Goal: Information Seeking & Learning: Learn about a topic

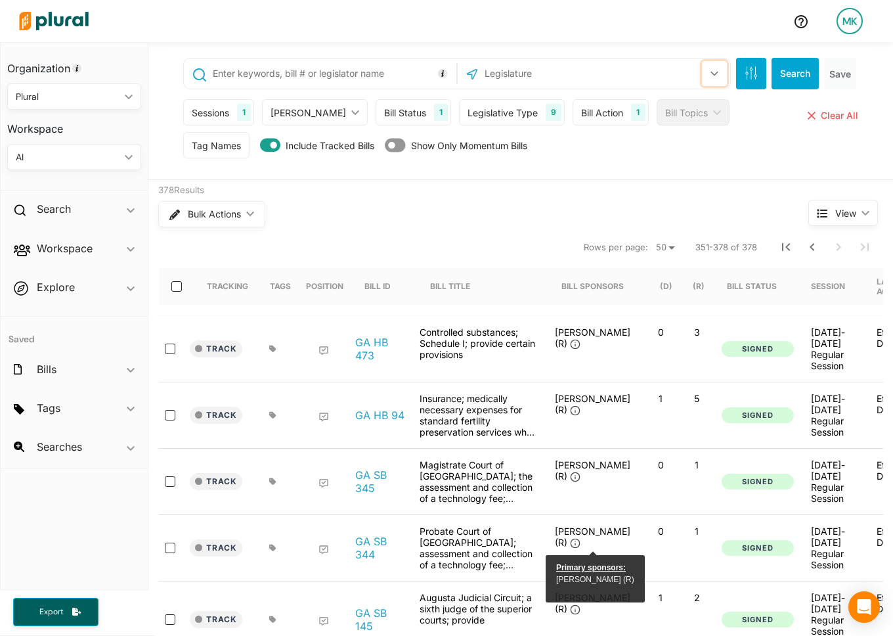
click at [715, 73] on icon "button" at bounding box center [714, 74] width 7 height 5
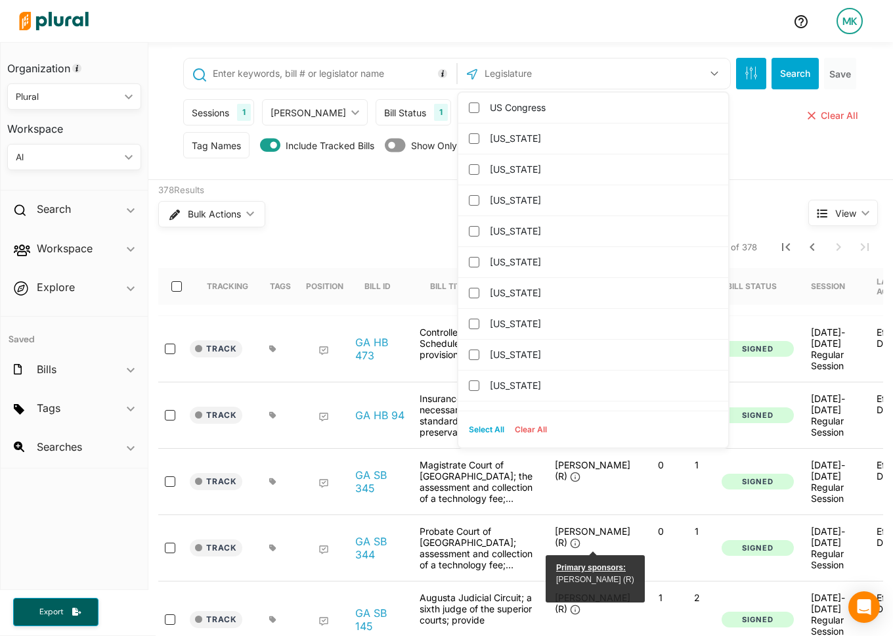
click at [585, 75] on input "text" at bounding box center [553, 73] width 141 height 25
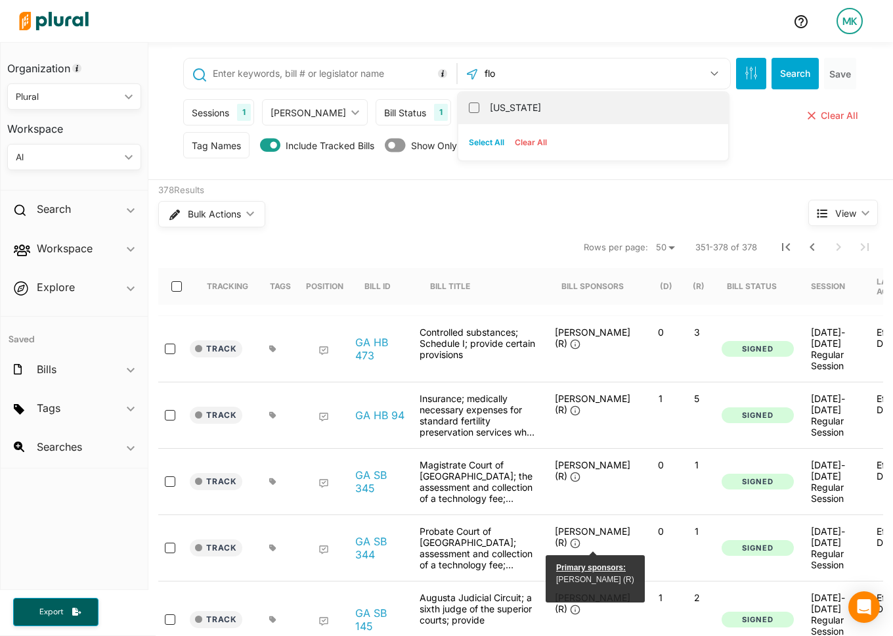
type input "flo"
click at [504, 104] on label "[US_STATE]" at bounding box center [602, 108] width 225 height 20
click at [479, 104] on input "[US_STATE]" at bounding box center [474, 107] width 11 height 11
checkbox input "true"
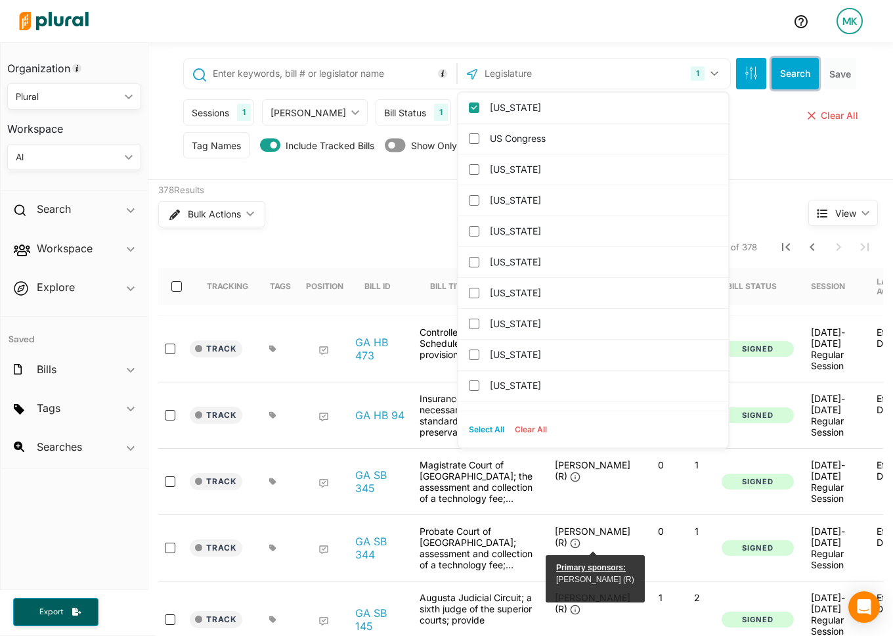
click at [781, 65] on button "Search" at bounding box center [795, 74] width 47 height 32
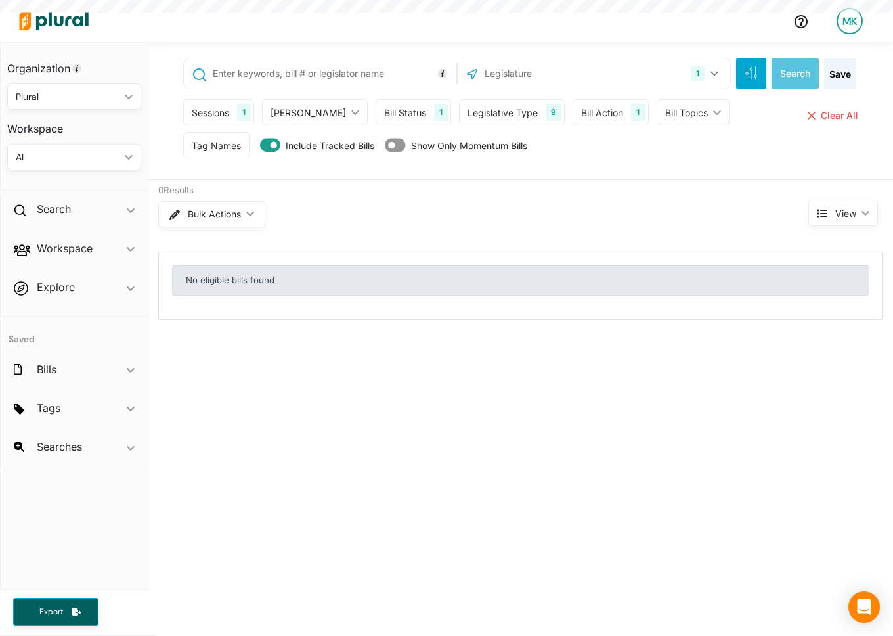
click at [227, 109] on div "Sessions" at bounding box center [210, 113] width 37 height 14
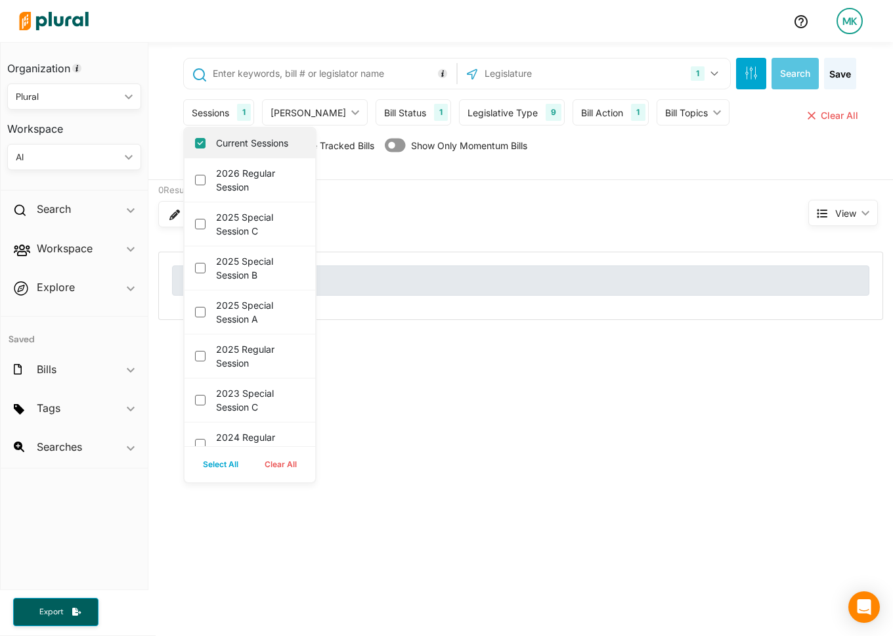
click at [242, 144] on label "Current Sessions" at bounding box center [259, 143] width 86 height 14
click at [206, 144] on input "Current Sessions" at bounding box center [200, 143] width 11 height 11
checkbox input "false"
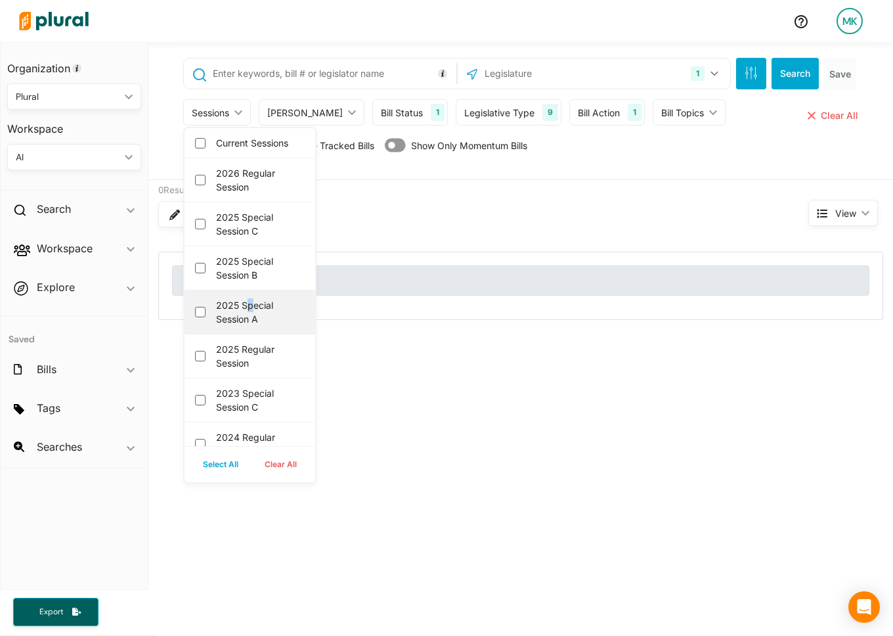
click at [249, 309] on label "2025 Special Session A" at bounding box center [259, 312] width 86 height 28
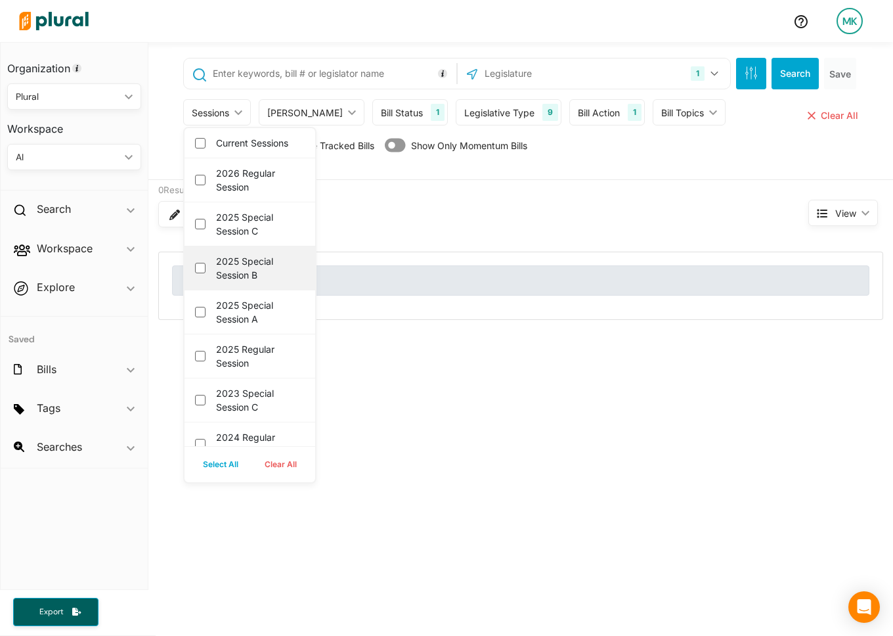
click at [252, 261] on label "2025 Special Session B" at bounding box center [259, 268] width 86 height 28
click at [206, 263] on b "2025 Special Session B" at bounding box center [200, 268] width 11 height 11
checkbox b "true"
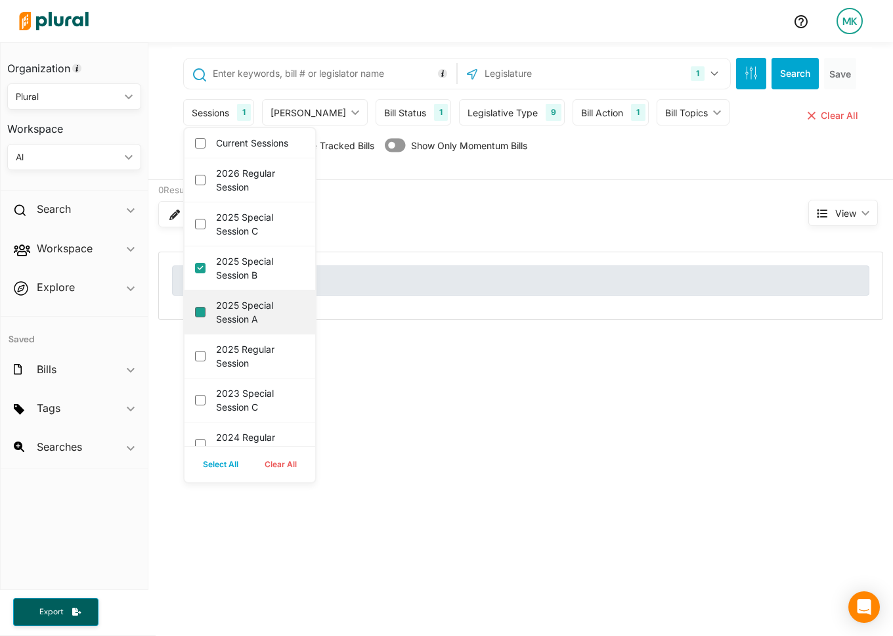
click at [200, 308] on link "2025 Special Session A" at bounding box center [200, 312] width 11 height 11
checkbox link "true"
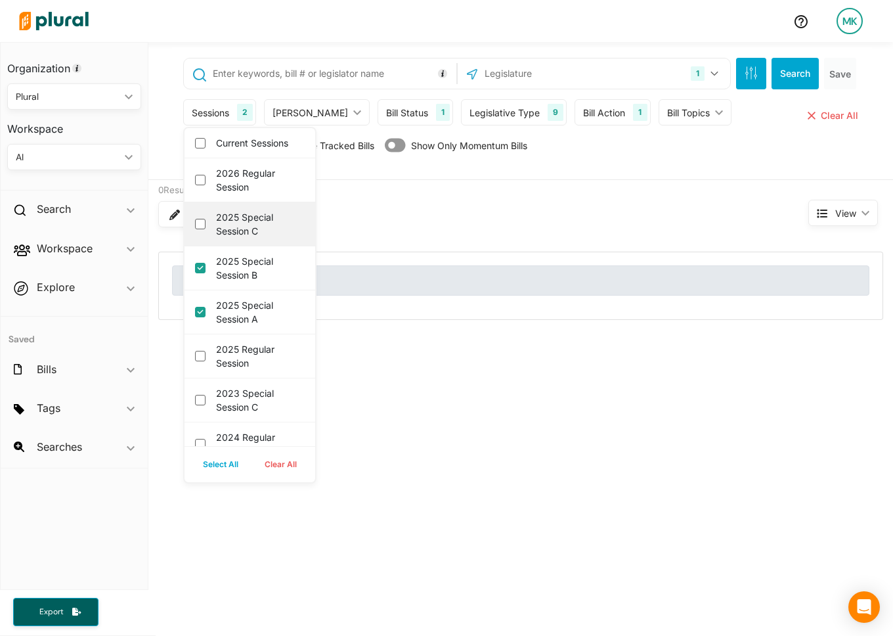
click at [205, 223] on div "2025 Special Session C" at bounding box center [250, 224] width 131 height 44
click at [196, 224] on c "2025 Special Session C" at bounding box center [200, 224] width 11 height 11
checkbox c "true"
click at [800, 76] on button "Search" at bounding box center [795, 74] width 47 height 32
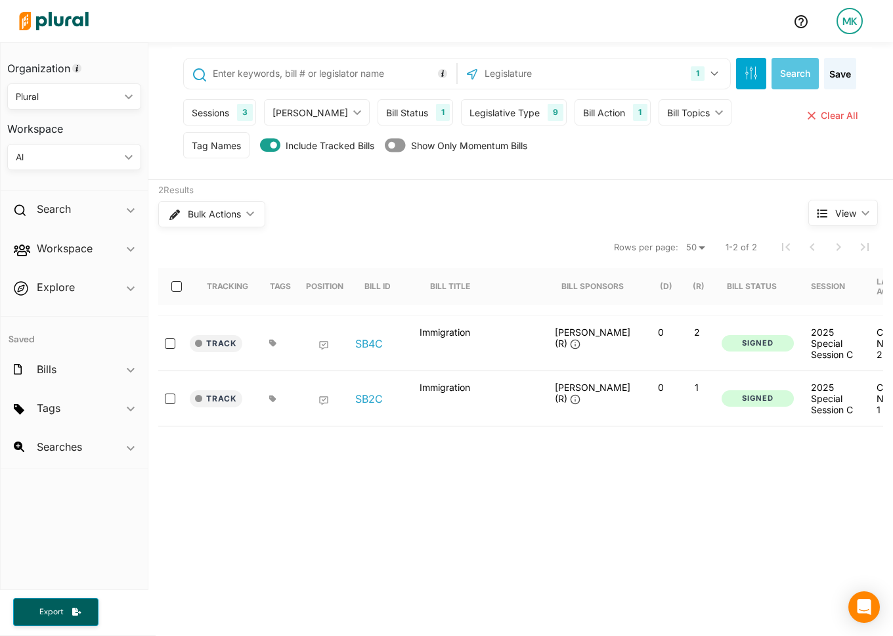
click at [229, 109] on div "Sessions" at bounding box center [210, 113] width 37 height 14
click at [510, 112] on div "Legislative Type" at bounding box center [505, 113] width 70 height 14
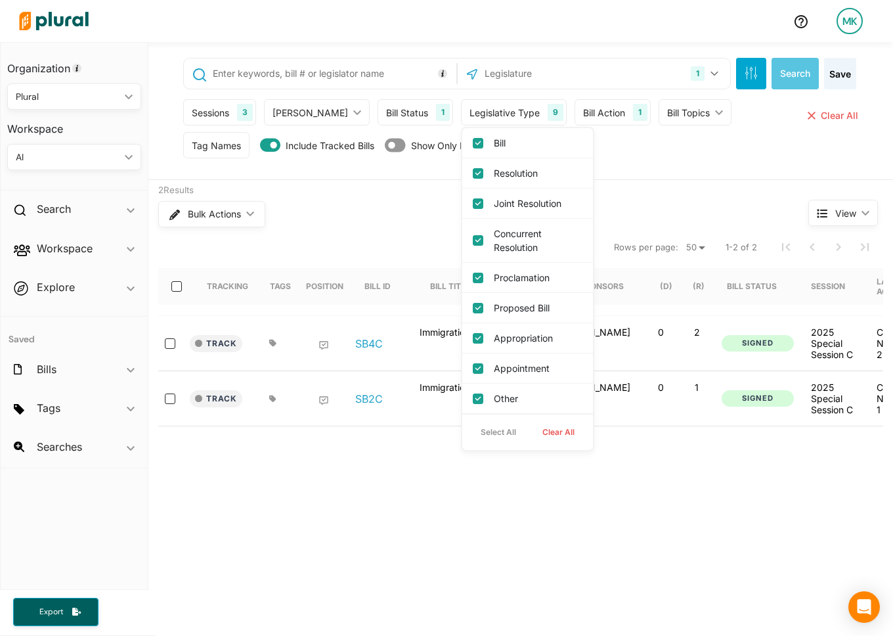
click at [404, 114] on div "Bill Status 1" at bounding box center [416, 112] width 76 height 26
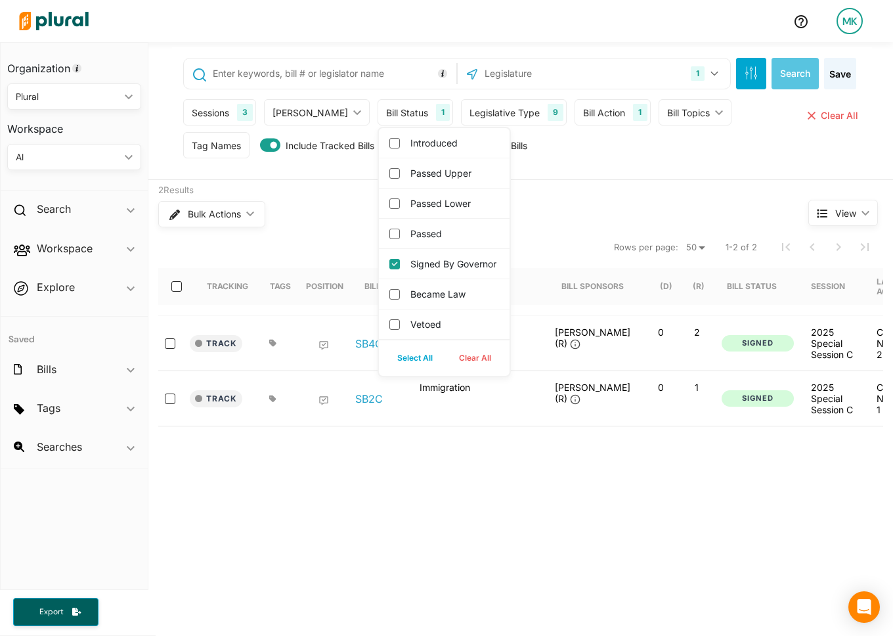
click at [386, 368] on button "Select All" at bounding box center [415, 358] width 62 height 20
checkbox input "true"
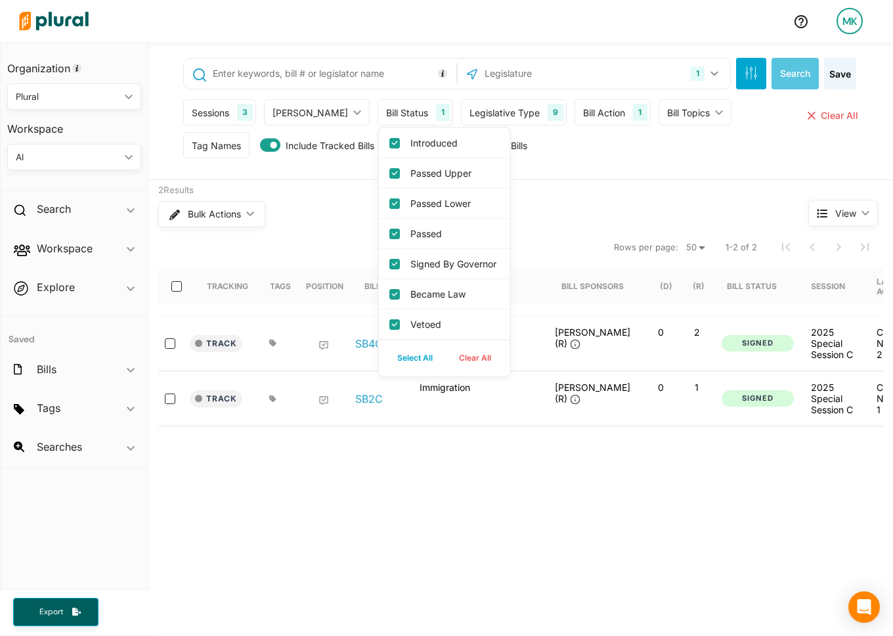
checkbox input "true"
click at [794, 75] on button "Search" at bounding box center [795, 74] width 47 height 32
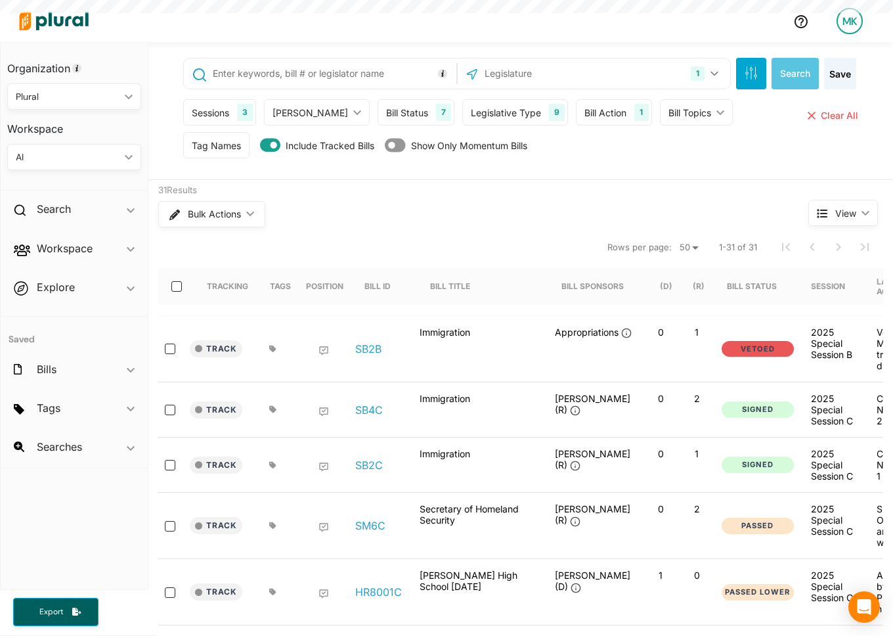
click at [223, 116] on div "Sessions" at bounding box center [210, 113] width 37 height 14
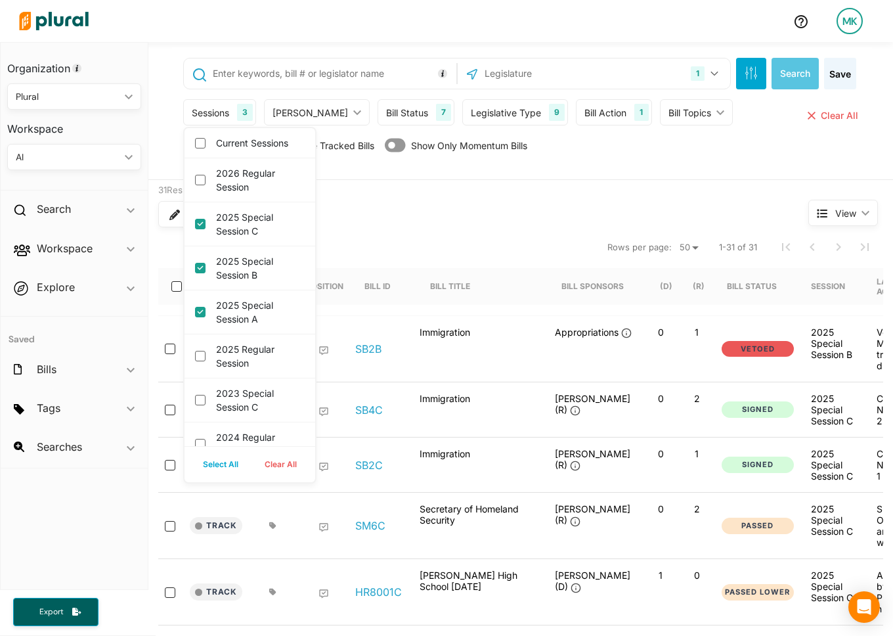
click at [431, 238] on nav "Rows per page: 10 20 50 1-31 of 31" at bounding box center [520, 247] width 725 height 37
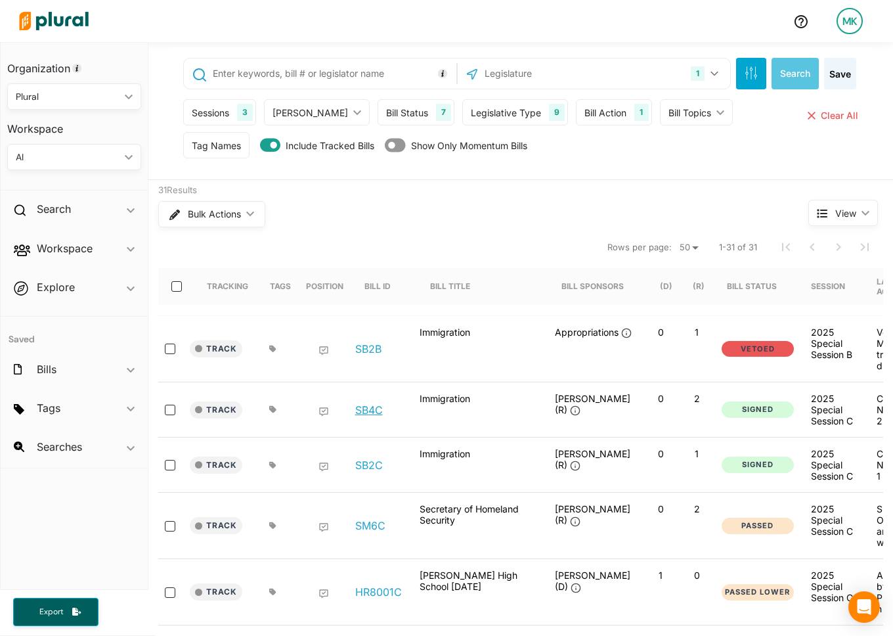
click at [370, 410] on link "SB4C" at bounding box center [369, 409] width 28 height 13
click at [373, 461] on link "SB2C" at bounding box center [369, 464] width 28 height 13
click at [218, 111] on div "Sessions" at bounding box center [210, 113] width 37 height 14
click at [707, 83] on button "1" at bounding box center [706, 73] width 41 height 25
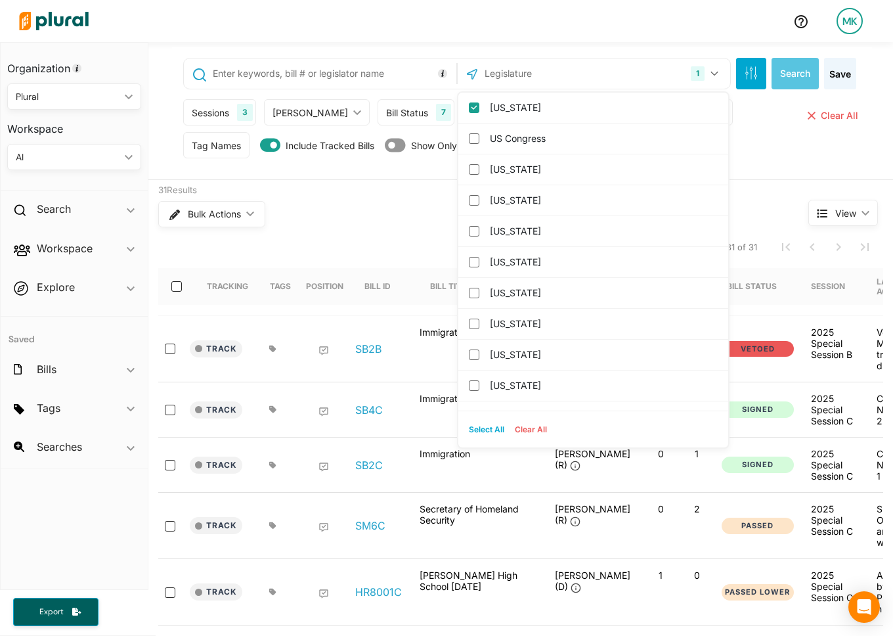
drag, startPoint x: 564, startPoint y: 103, endPoint x: 560, endPoint y: 66, distance: 37.6
click at [564, 103] on label "[US_STATE]" at bounding box center [602, 108] width 225 height 20
click at [479, 103] on input "[US_STATE]" at bounding box center [474, 107] width 11 height 11
click at [560, 66] on input "text" at bounding box center [553, 73] width 141 height 25
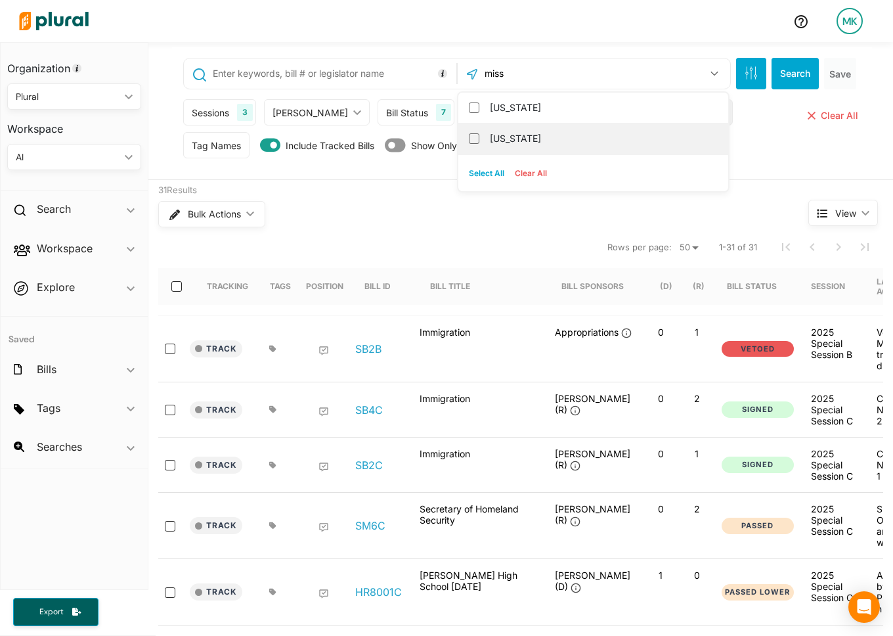
type input "miss"
click at [529, 141] on label "[US_STATE]" at bounding box center [602, 139] width 225 height 20
click at [479, 141] on input "[US_STATE]" at bounding box center [474, 138] width 11 height 11
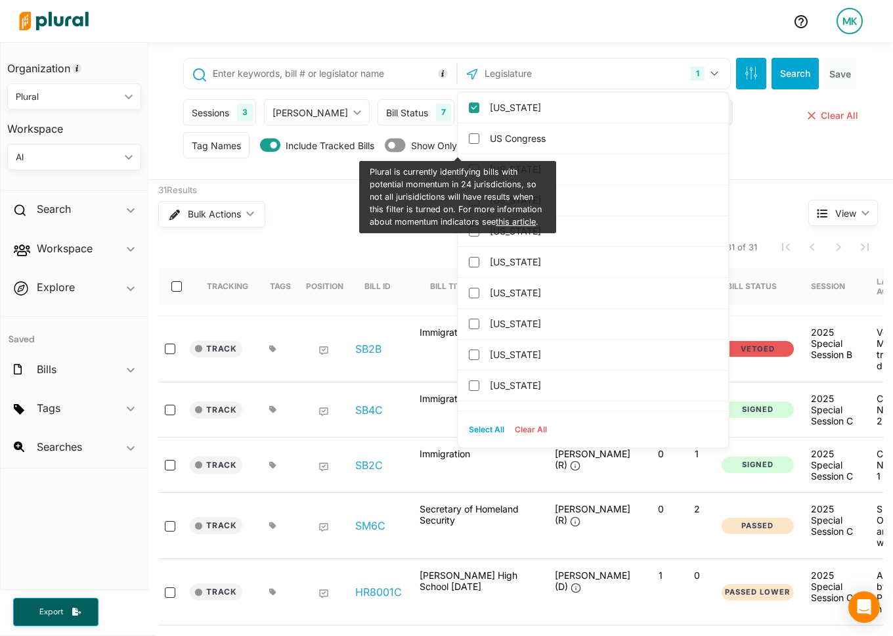
click at [218, 112] on div "Sessions" at bounding box center [210, 113] width 37 height 14
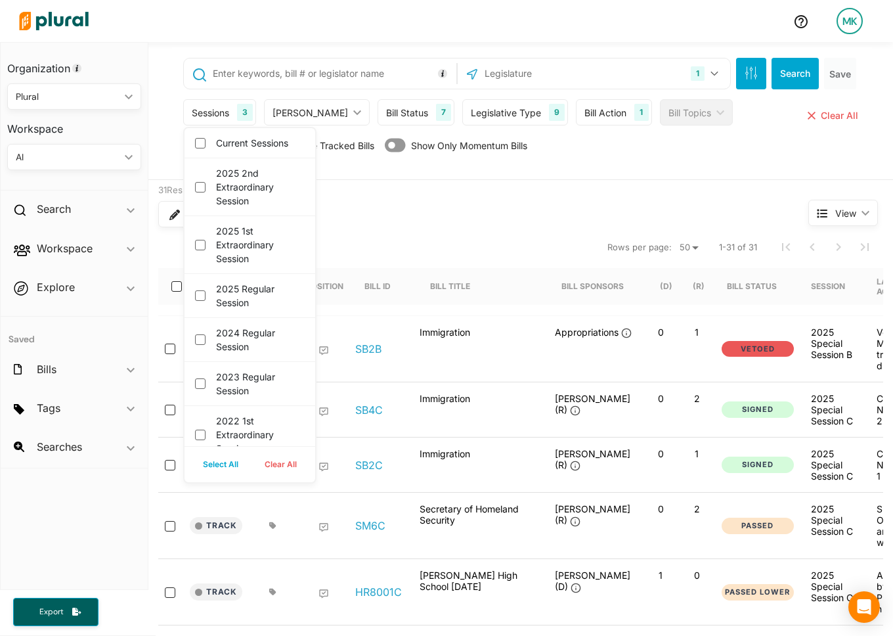
click at [293, 461] on button "Clear All" at bounding box center [281, 464] width 58 height 20
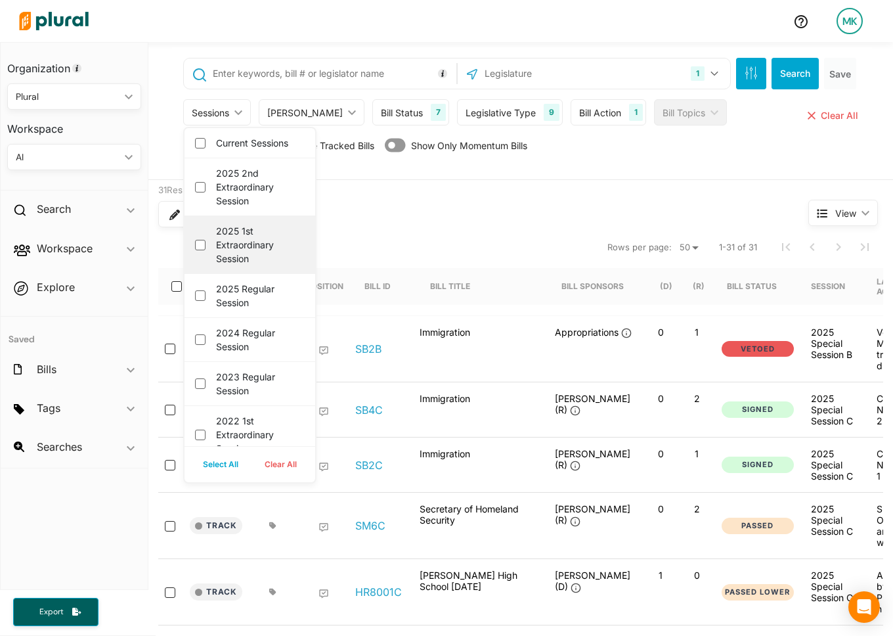
click at [269, 238] on label "2025 1st Extraordinary Session" at bounding box center [259, 244] width 86 height 41
click at [206, 240] on session "2025 1st Extraordinary Session" at bounding box center [200, 245] width 11 height 11
checkbox session "true"
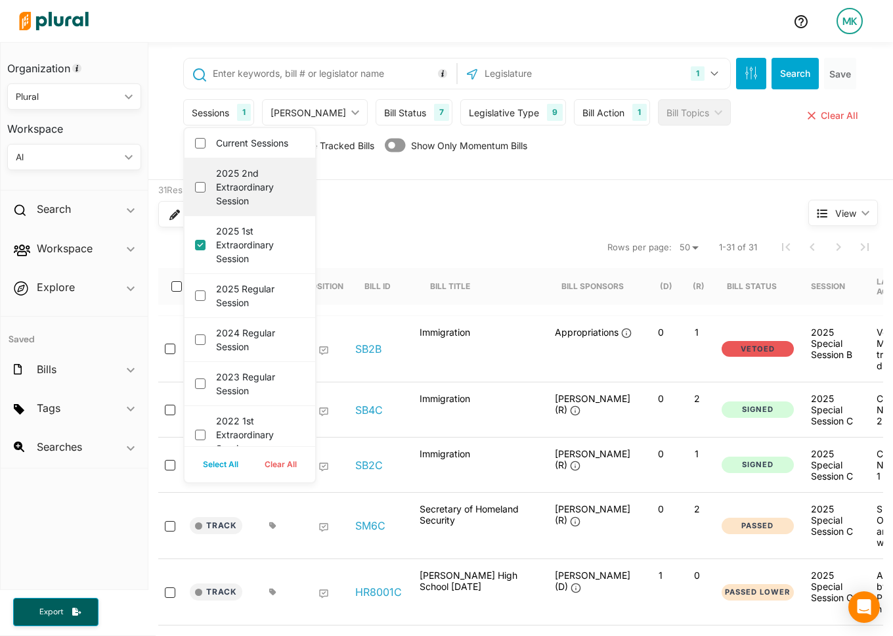
click at [275, 180] on label "2025 2nd Extraordinary Session" at bounding box center [259, 186] width 86 height 41
click at [206, 182] on session "2025 2nd Extraordinary Session" at bounding box center [200, 187] width 11 height 11
checkbox session "true"
click at [793, 81] on button "Search" at bounding box center [795, 74] width 47 height 32
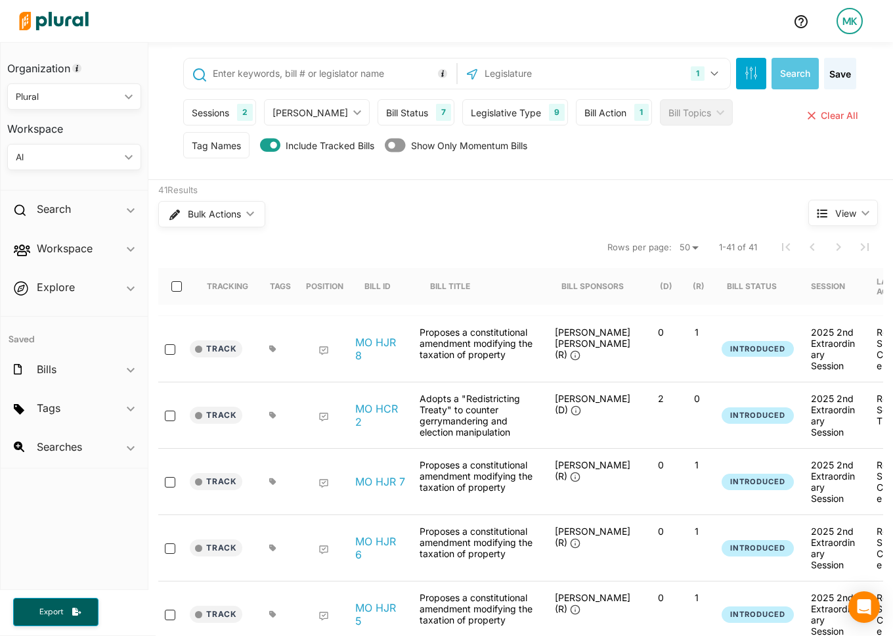
click at [196, 116] on div "Sessions" at bounding box center [210, 113] width 37 height 14
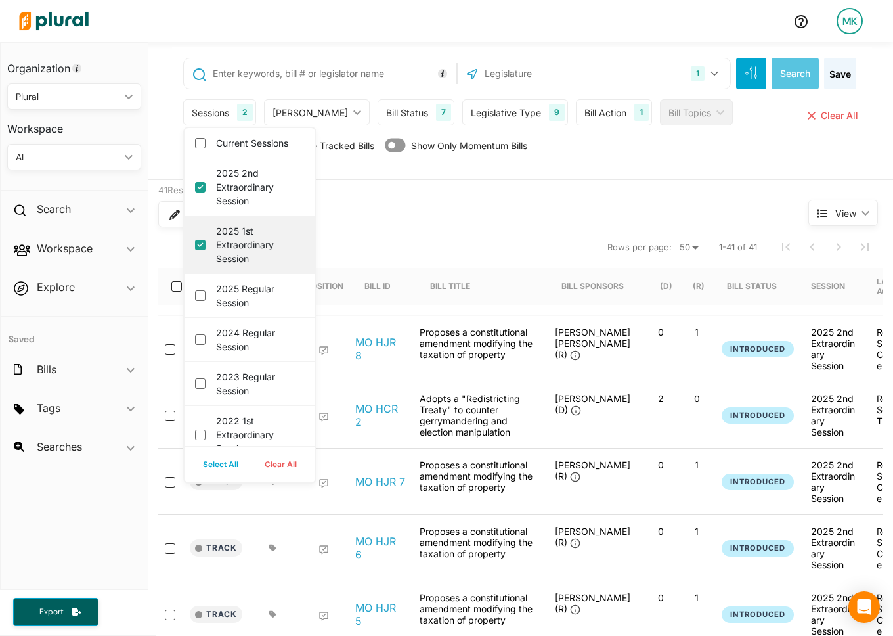
click at [234, 238] on label "2025 1st Extraordinary Session" at bounding box center [259, 244] width 86 height 41
click at [206, 240] on session "2025 1st Extraordinary Session" at bounding box center [200, 245] width 11 height 11
checkbox session "false"
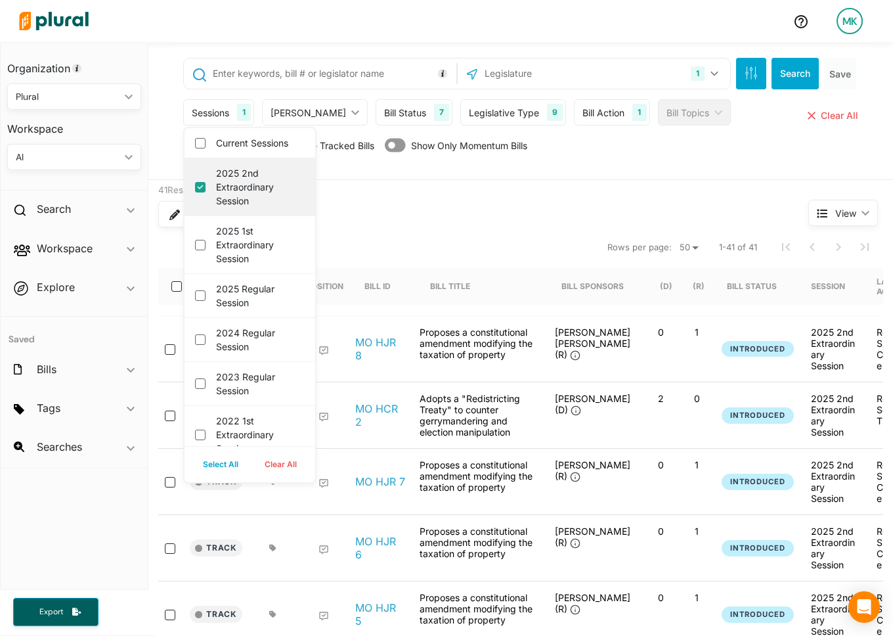
click at [252, 193] on label "2025 2nd Extraordinary Session" at bounding box center [259, 186] width 86 height 41
click at [206, 192] on session "2025 2nd Extraordinary Session" at bounding box center [200, 187] width 11 height 11
checkbox session "false"
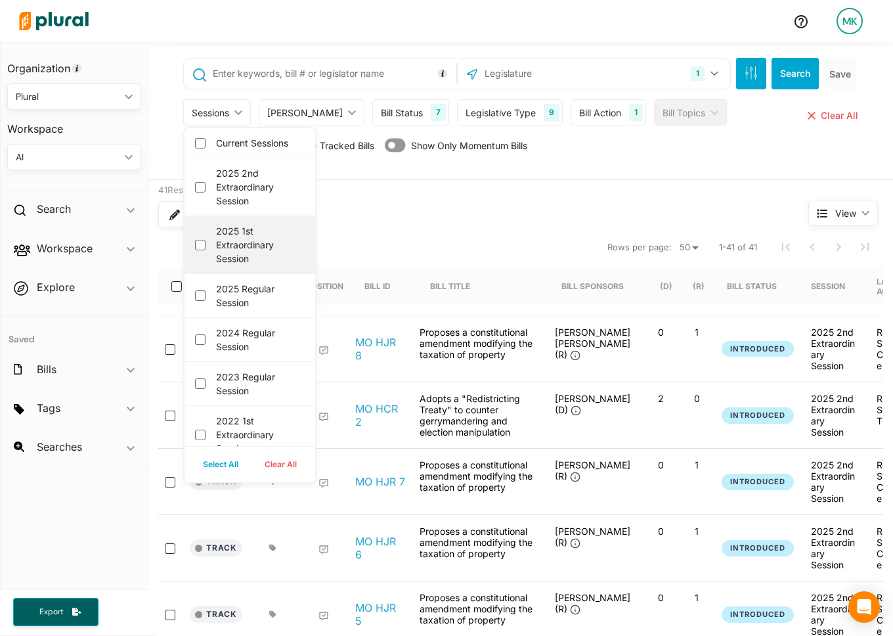
click at [254, 249] on label "2025 1st Extraordinary Session" at bounding box center [259, 244] width 86 height 41
click at [206, 249] on session "2025 1st Extraordinary Session" at bounding box center [200, 245] width 11 height 11
checkbox session "true"
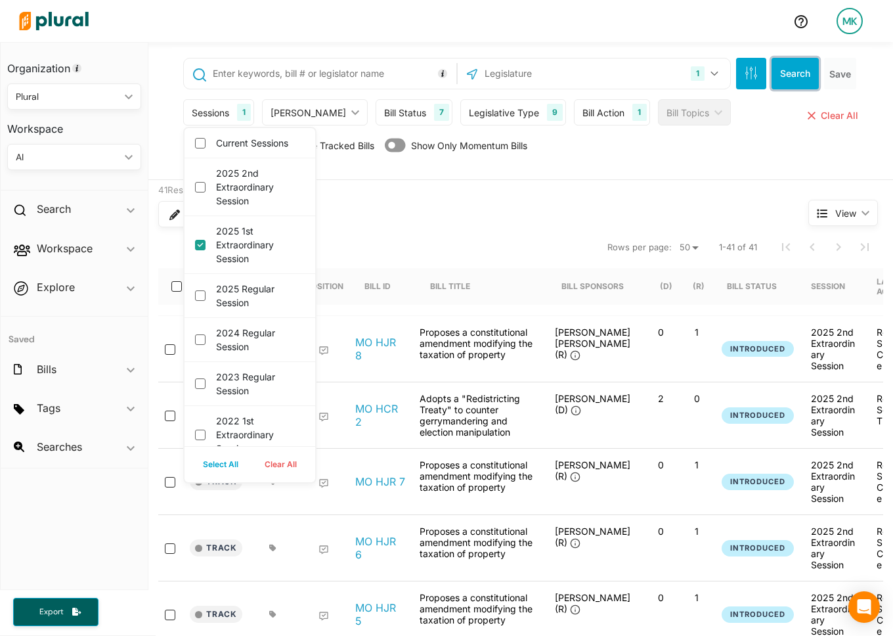
click at [799, 79] on button "Search" at bounding box center [795, 74] width 47 height 32
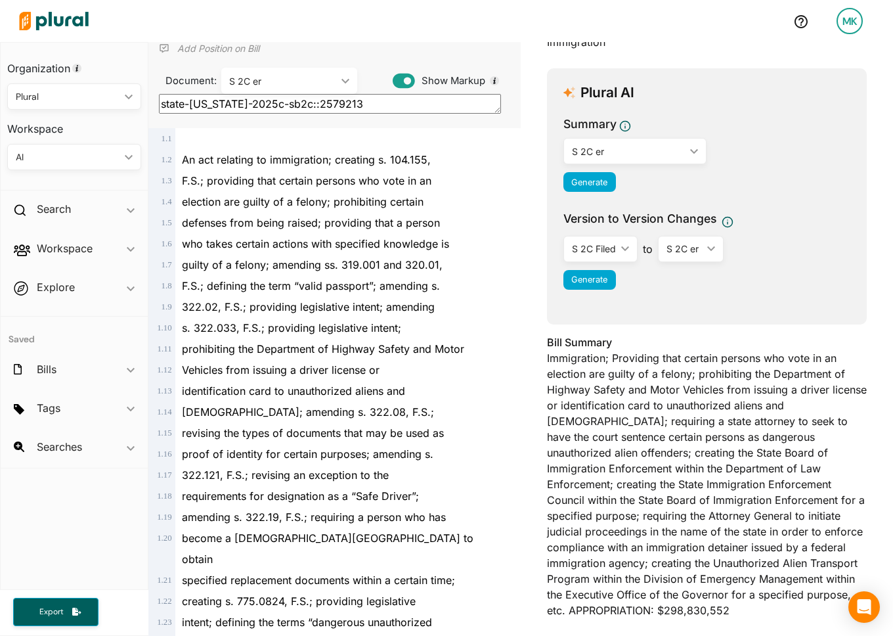
scroll to position [116, 0]
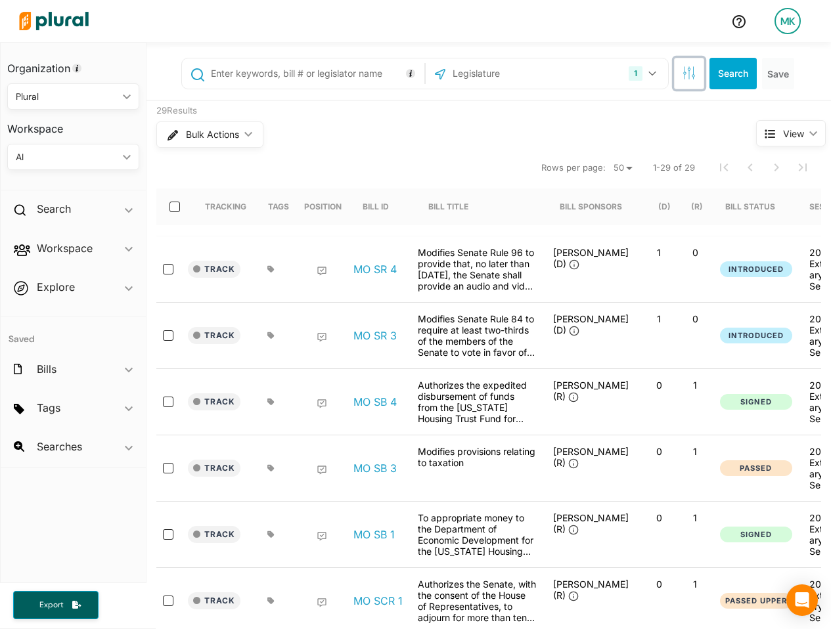
click at [682, 77] on icon "button" at bounding box center [688, 72] width 13 height 13
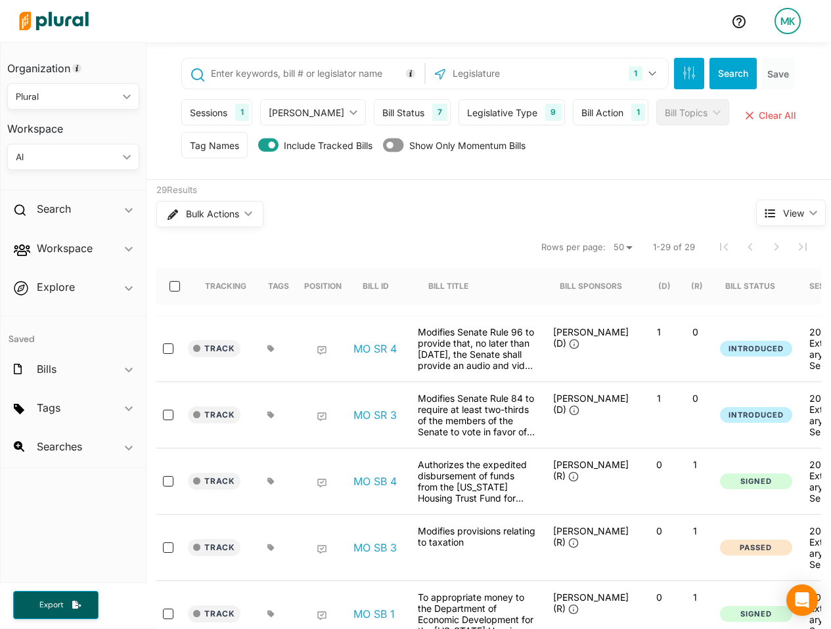
click at [374, 120] on div "Bill Status 7" at bounding box center [412, 112] width 77 height 26
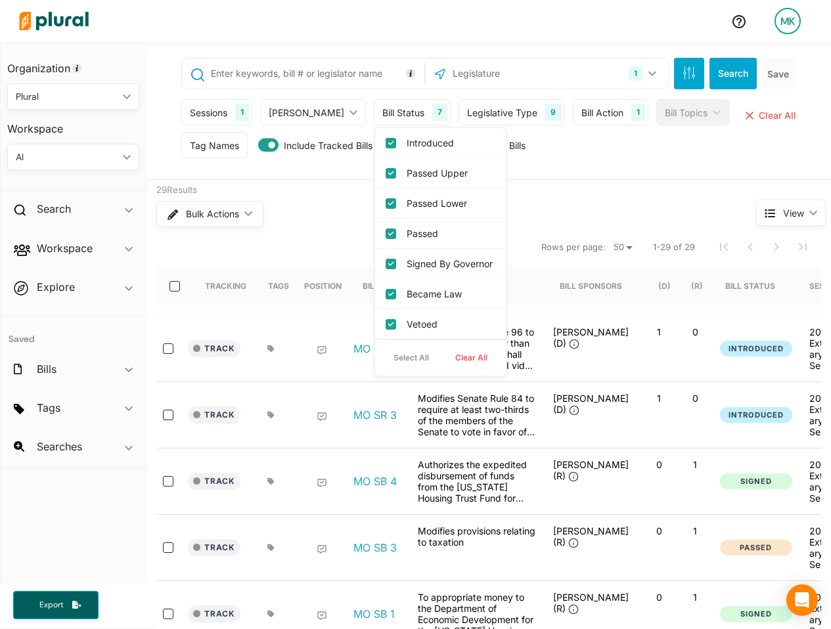
click at [442, 367] on button "Clear All" at bounding box center [471, 358] width 58 height 20
checkbox input "false"
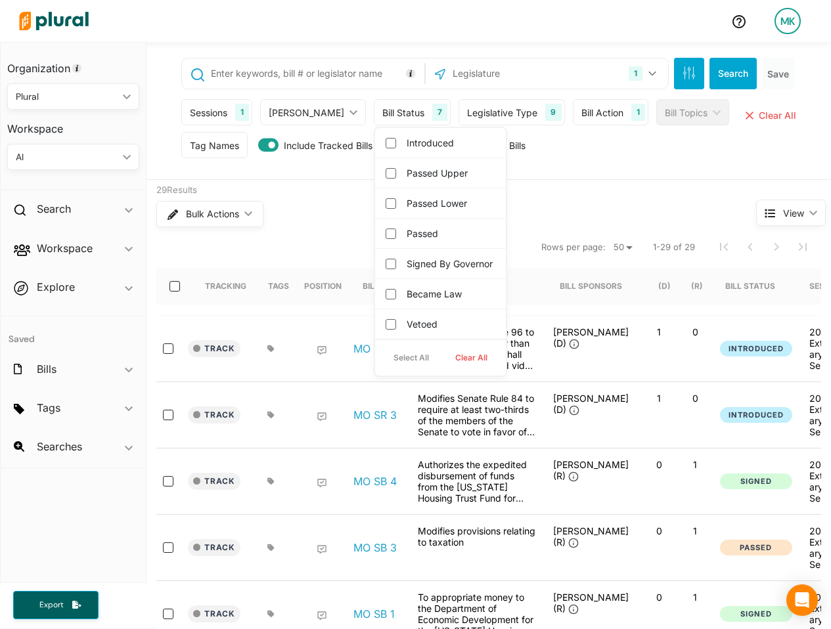
checkbox governor "false"
checkbox input "false"
click at [422, 294] on div "Became Law" at bounding box center [440, 294] width 131 height 30
click at [420, 271] on label "Signed by Governor" at bounding box center [450, 264] width 86 height 14
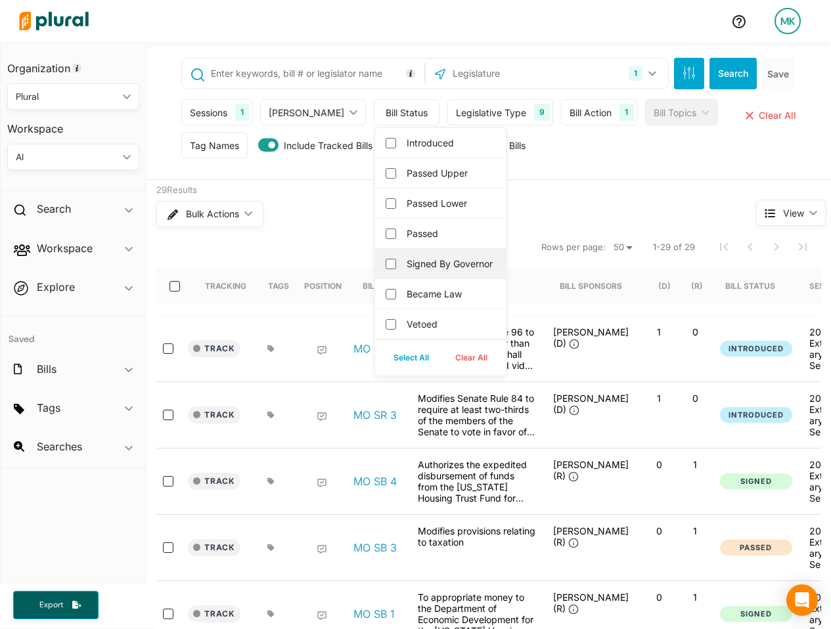
click at [396, 269] on governor "Signed by Governor" at bounding box center [391, 264] width 11 height 11
checkbox governor "true"
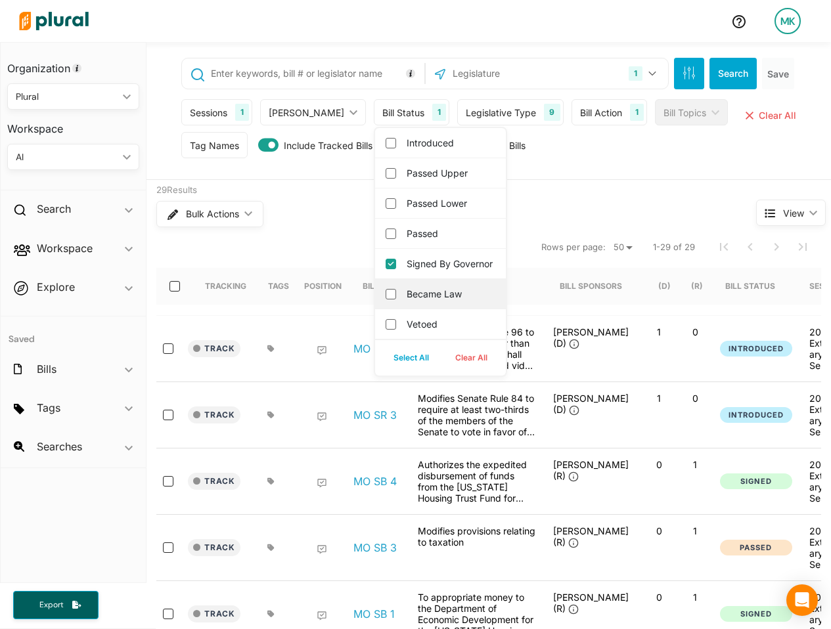
click at [420, 301] on label "Became Law" at bounding box center [450, 294] width 86 height 14
click at [396, 299] on input "Became Law" at bounding box center [391, 294] width 11 height 11
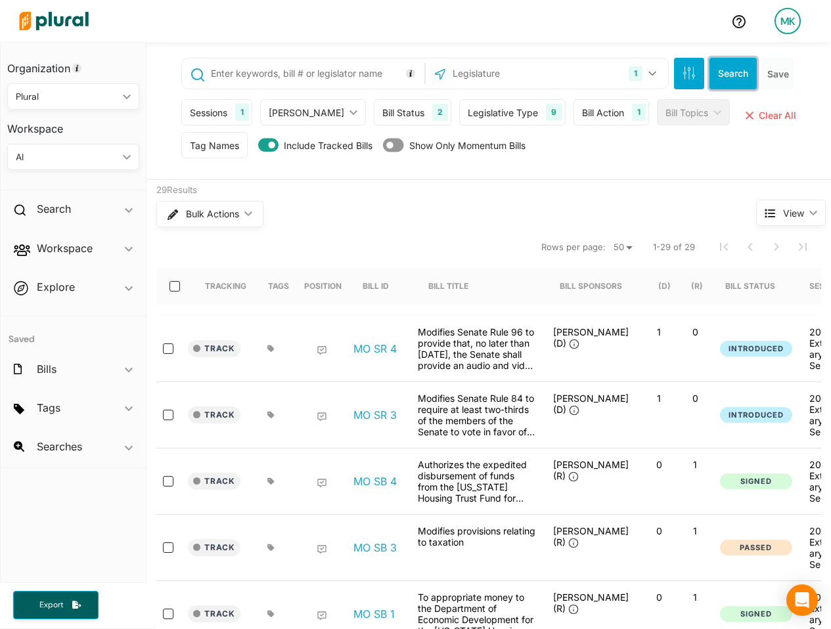
click at [733, 85] on button "Search" at bounding box center [732, 74] width 47 height 32
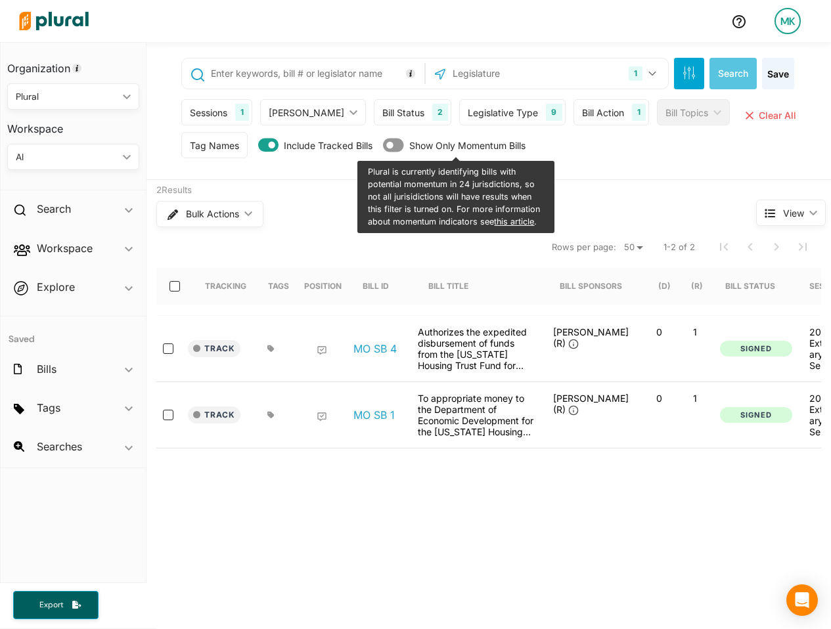
click at [394, 112] on div "Bill Status" at bounding box center [403, 113] width 42 height 14
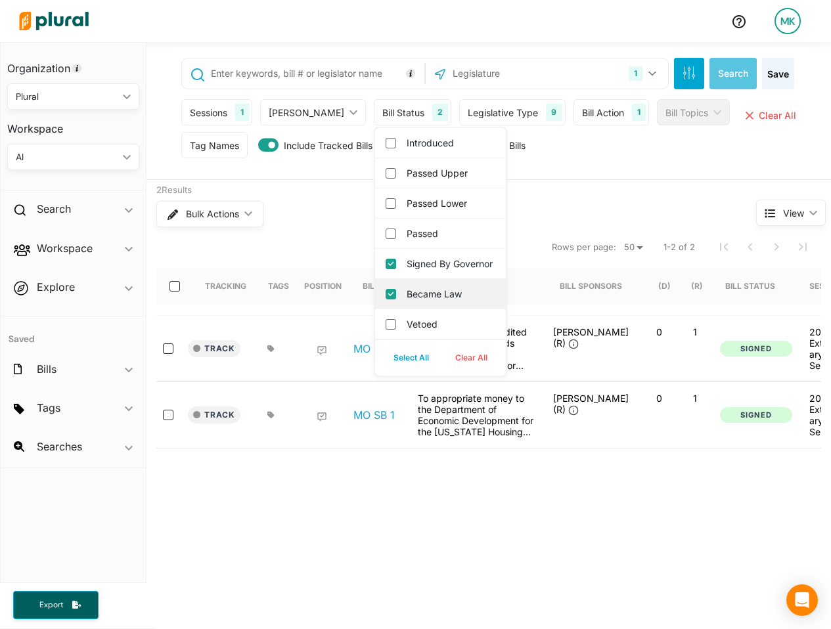
click at [397, 294] on div "Became Law" at bounding box center [440, 294] width 131 height 30
click at [407, 301] on label "Became Law" at bounding box center [450, 294] width 86 height 14
click at [396, 299] on input "Became Law" at bounding box center [391, 294] width 11 height 11
checkbox input "false"
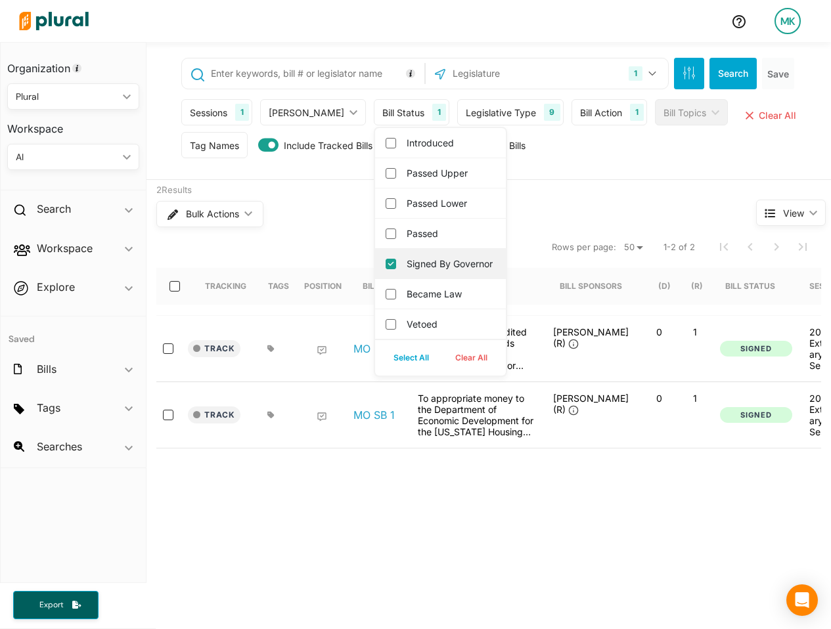
click at [409, 271] on label "Signed by Governor" at bounding box center [450, 264] width 86 height 14
click at [396, 269] on governor "Signed by Governor" at bounding box center [391, 264] width 11 height 11
checkbox governor "false"
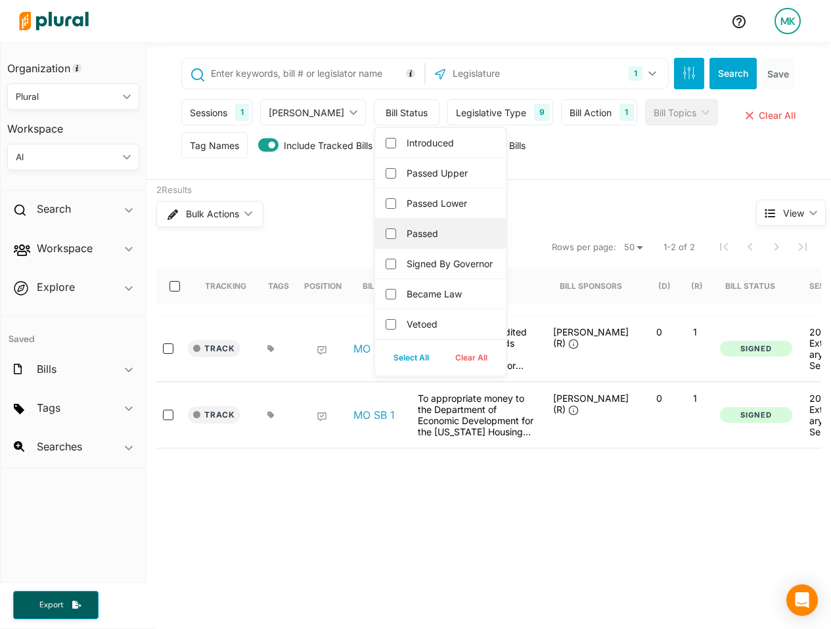
click at [409, 232] on label "Passed" at bounding box center [450, 234] width 86 height 14
click at [396, 232] on input "Passed" at bounding box center [391, 234] width 11 height 11
click at [728, 73] on button "Search" at bounding box center [732, 74] width 47 height 32
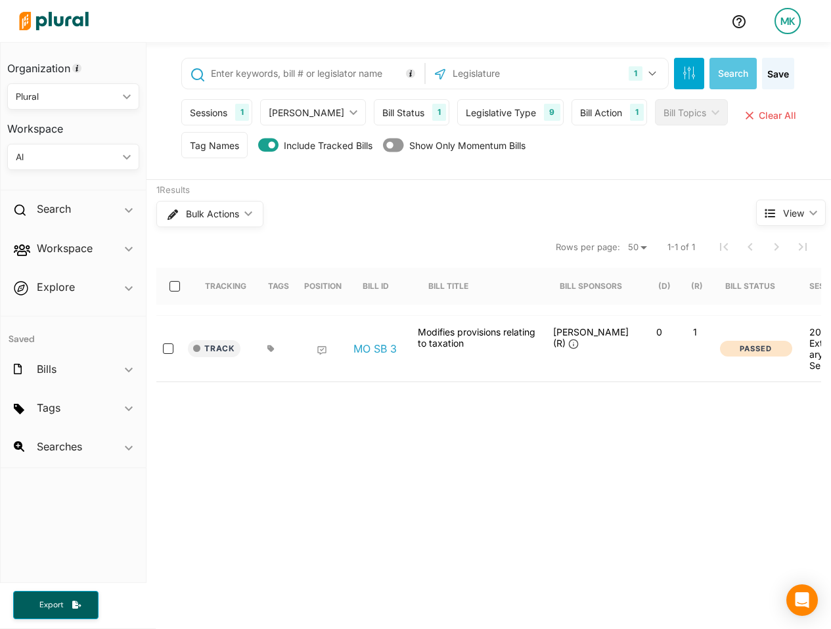
click at [384, 110] on div "Bill Status" at bounding box center [403, 113] width 42 height 14
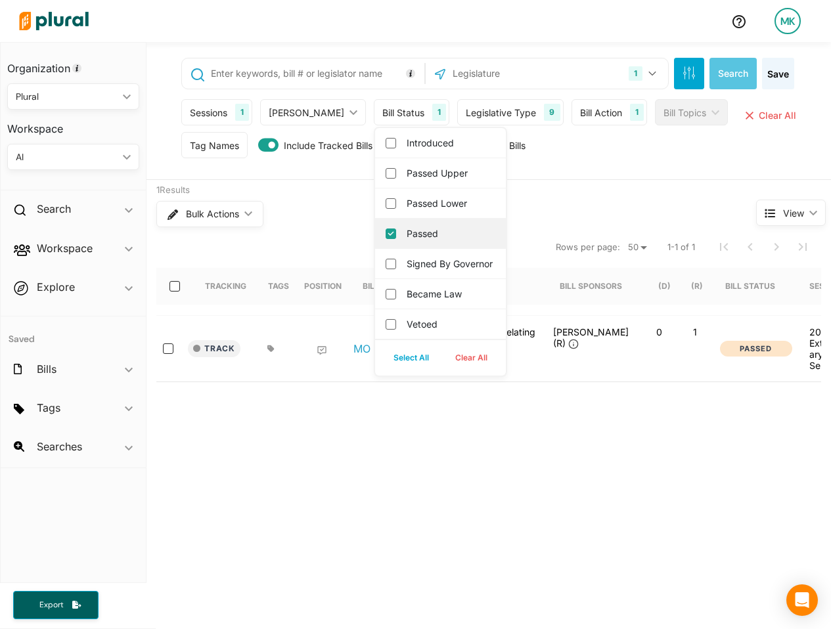
click at [410, 233] on label "Passed" at bounding box center [450, 234] width 86 height 14
click at [396, 233] on input "Passed" at bounding box center [391, 234] width 11 height 11
checkbox input "false"
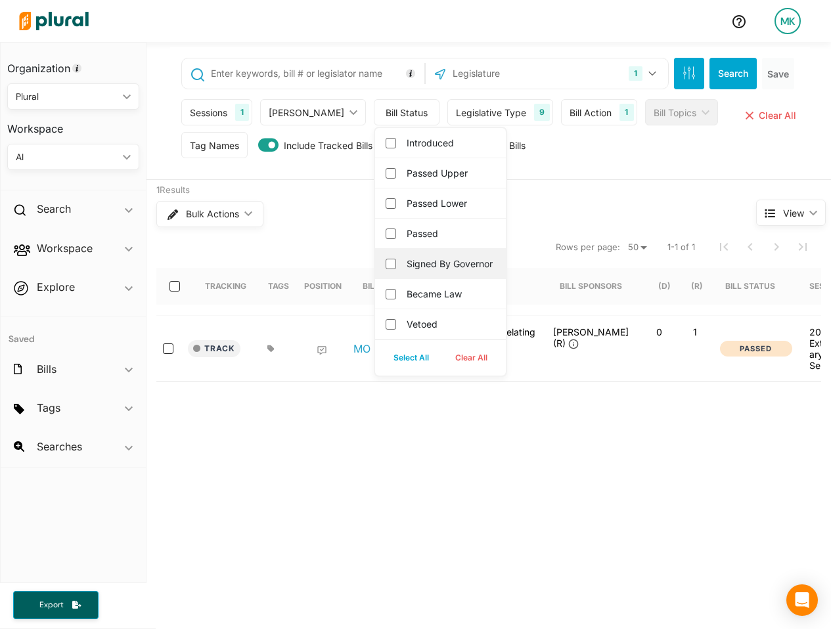
click at [410, 265] on label "Signed by Governor" at bounding box center [450, 264] width 86 height 14
click at [396, 265] on governor "Signed by Governor" at bounding box center [391, 264] width 11 height 11
checkbox governor "true"
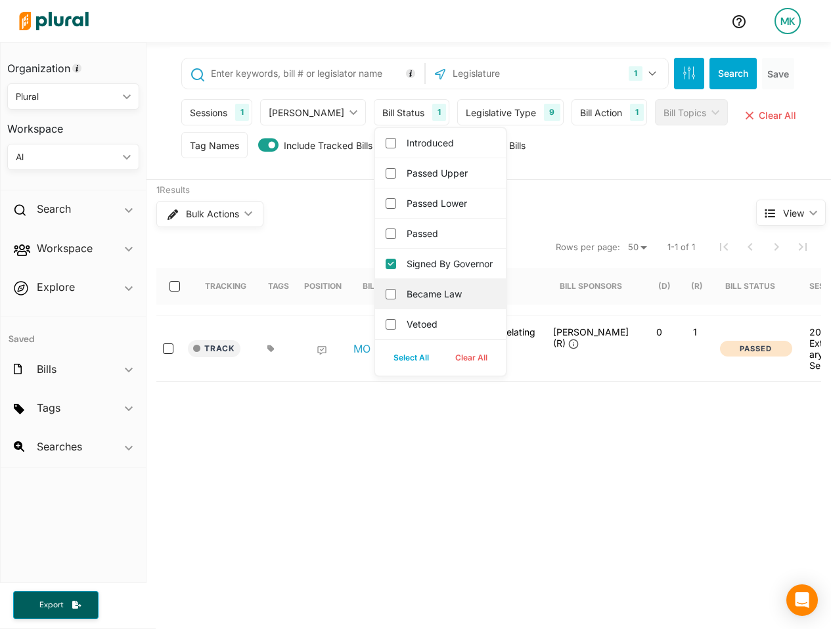
click at [410, 301] on label "Became Law" at bounding box center [450, 294] width 86 height 14
click at [396, 299] on input "Became Law" at bounding box center [391, 294] width 11 height 11
checkbox input "true"
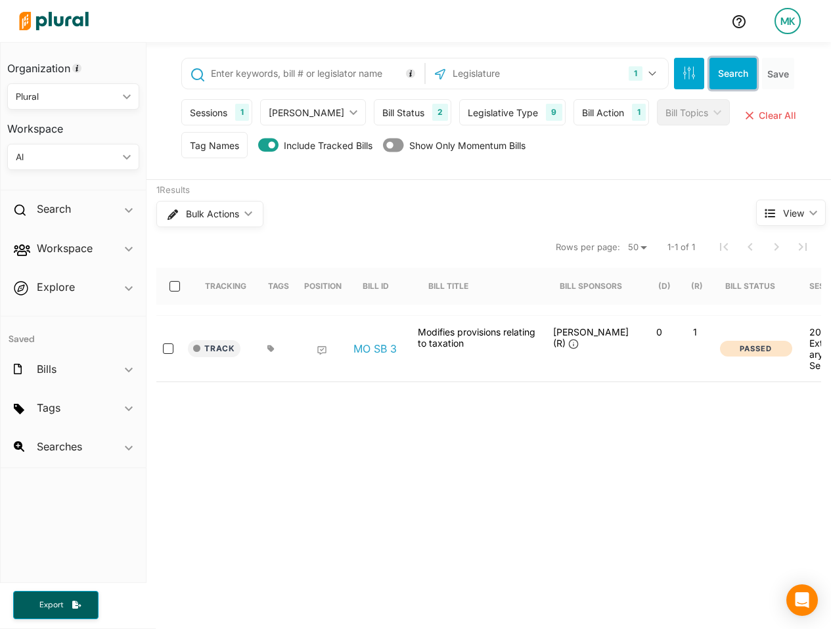
click at [724, 82] on button "Search" at bounding box center [732, 74] width 47 height 32
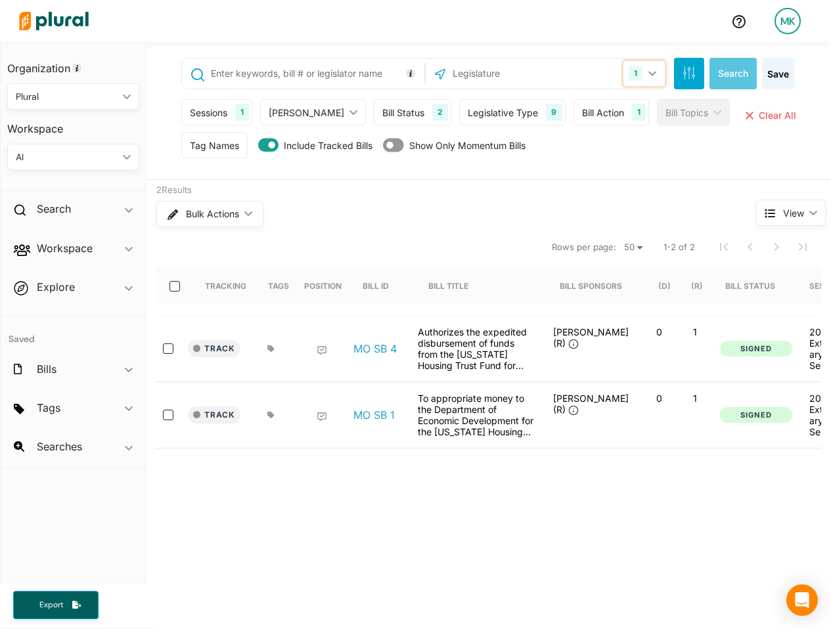
click at [635, 66] on button "1" at bounding box center [643, 73] width 41 height 25
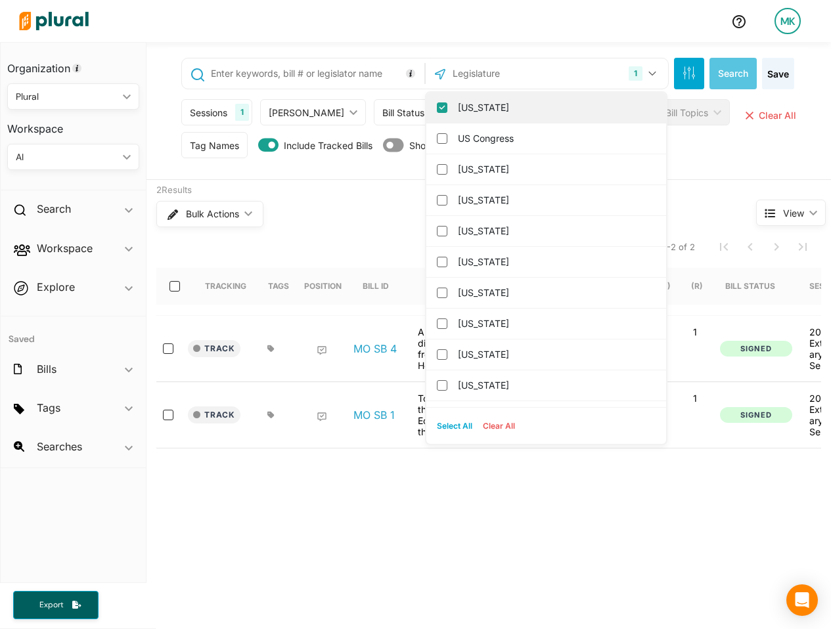
click at [499, 108] on label "[US_STATE]" at bounding box center [555, 108] width 195 height 20
click at [447, 108] on input "[US_STATE]" at bounding box center [442, 107] width 11 height 11
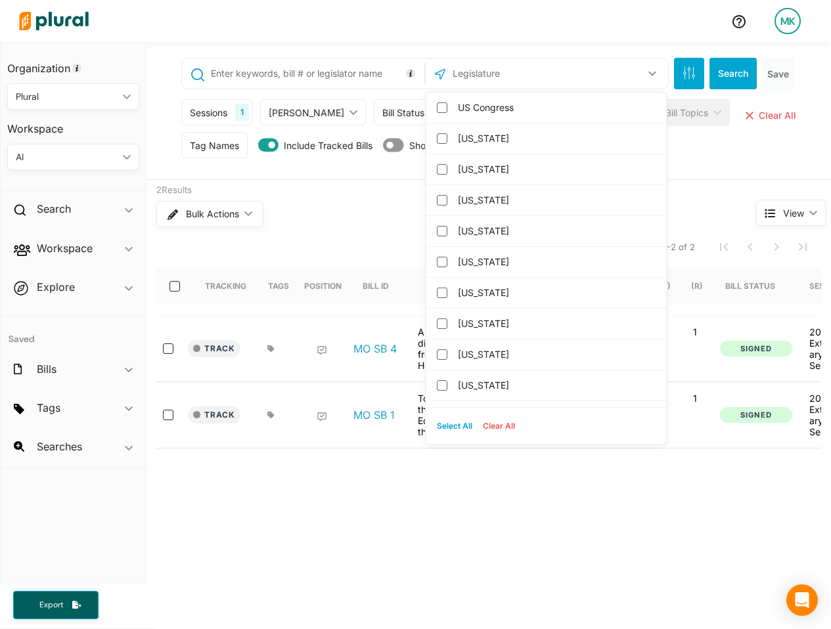
click at [508, 63] on input "text" at bounding box center [521, 73] width 141 height 25
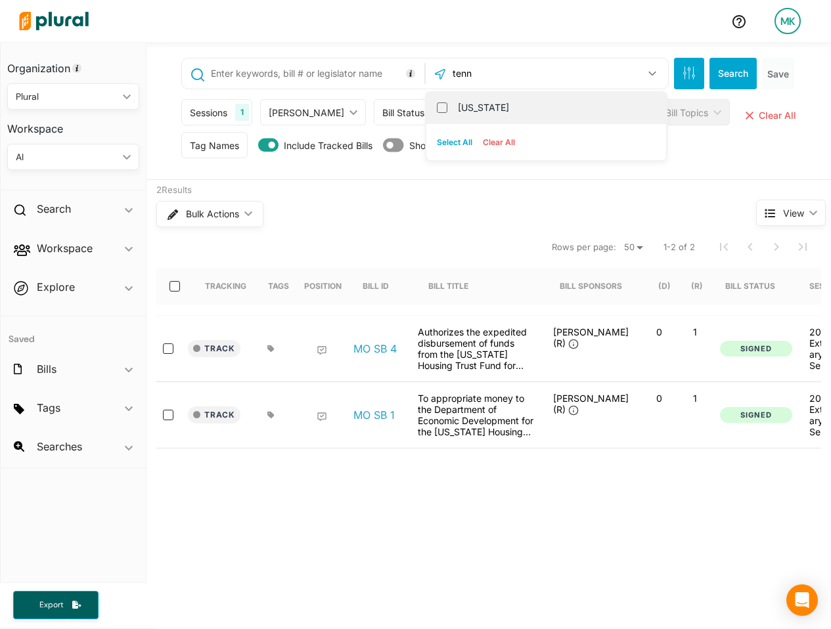
type input "tenn"
click at [494, 111] on label "[US_STATE]" at bounding box center [555, 108] width 195 height 20
click at [447, 111] on input "[US_STATE]" at bounding box center [442, 107] width 11 height 11
checkbox input "true"
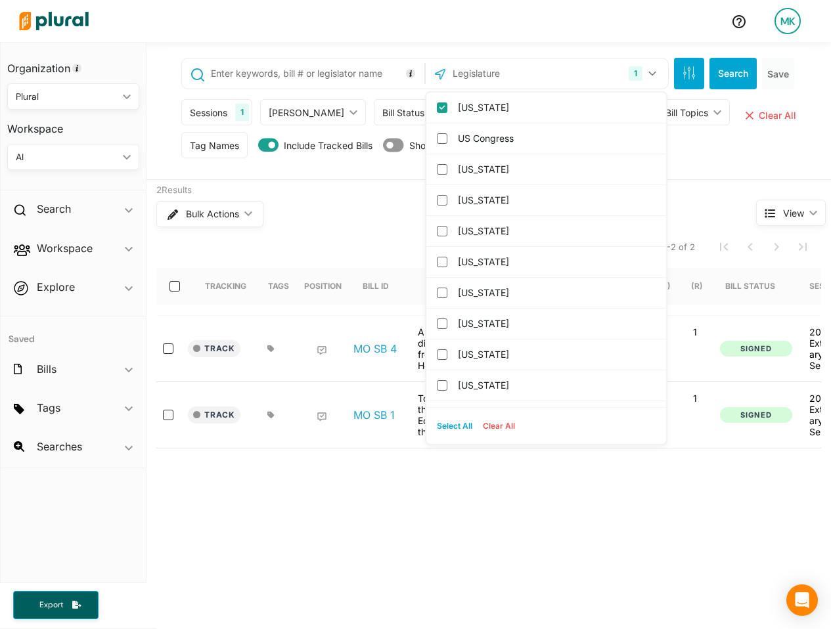
click at [214, 108] on div "Sessions" at bounding box center [208, 113] width 37 height 14
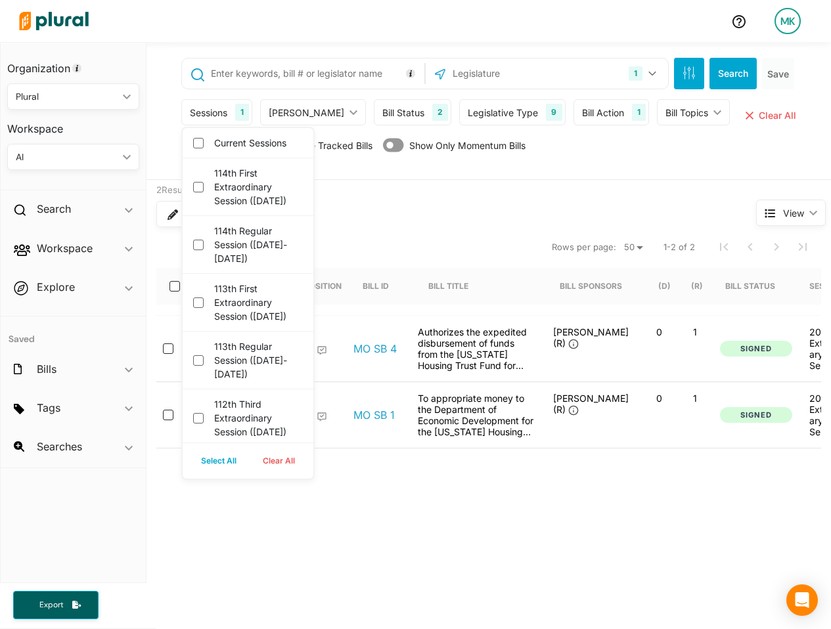
click at [284, 458] on button "Clear All" at bounding box center [279, 461] width 58 height 20
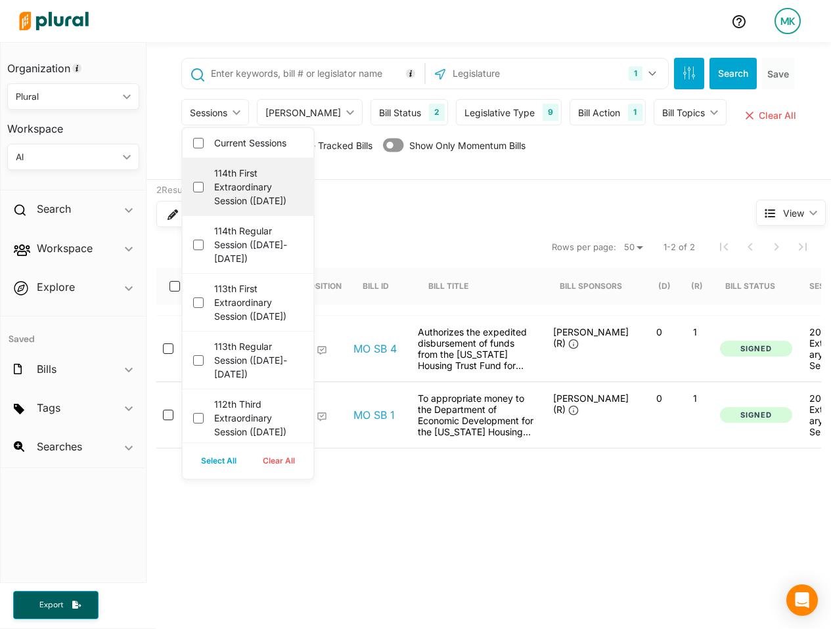
click at [263, 179] on label "114th First Extraordinary Session (January 2025)" at bounding box center [257, 186] width 86 height 41
click at [204, 182] on 2025\) "114th First Extraordinary Session (January 2025)" at bounding box center [198, 187] width 11 height 11
checkbox 2025\) "true"
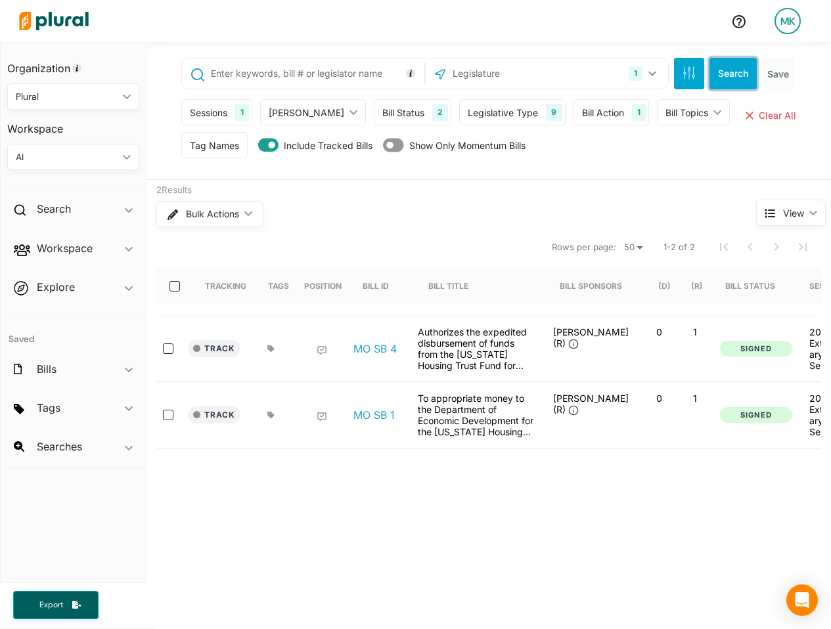
click at [722, 71] on button "Search" at bounding box center [732, 74] width 47 height 32
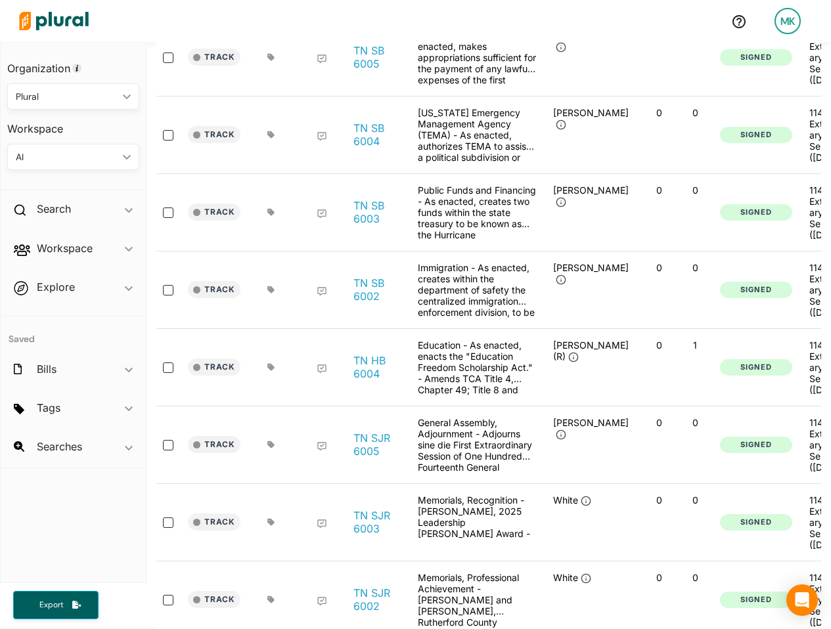
scroll to position [448, 0]
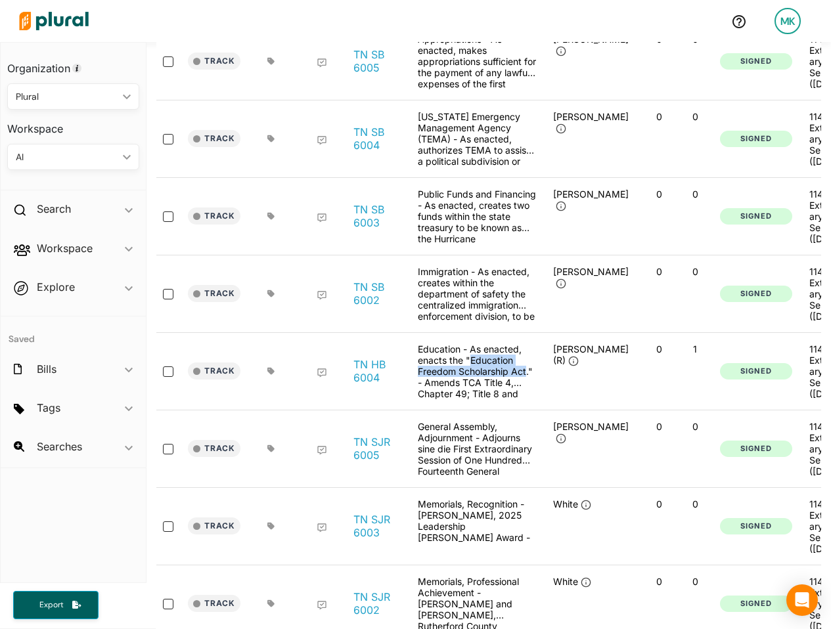
drag, startPoint x: 470, startPoint y: 426, endPoint x: 525, endPoint y: 440, distance: 57.5
click at [525, 399] on div "Education - As enacted, enacts the "Education Freedom Scholarship Act." - Amend…" at bounding box center [476, 371] width 131 height 56
copy div "Education Freedom Scholarship Act"
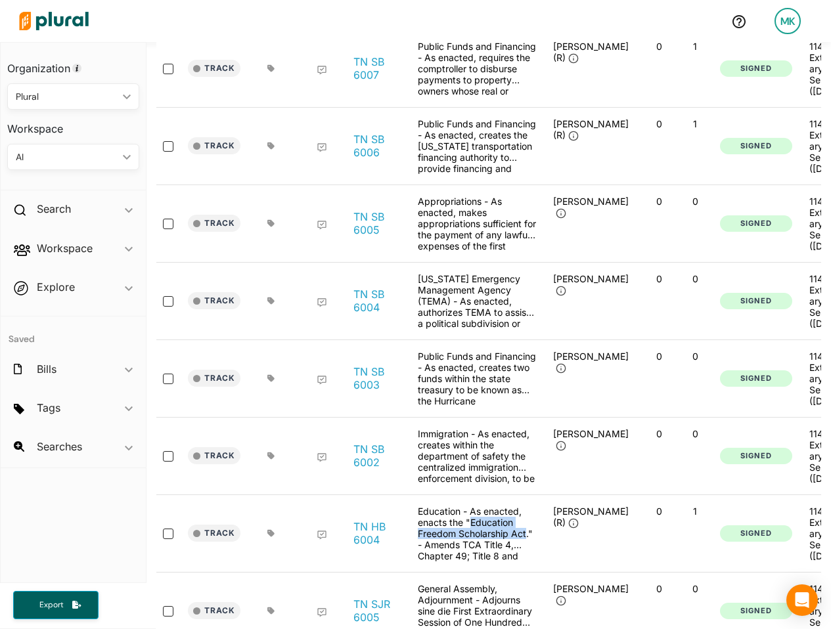
scroll to position [0, 0]
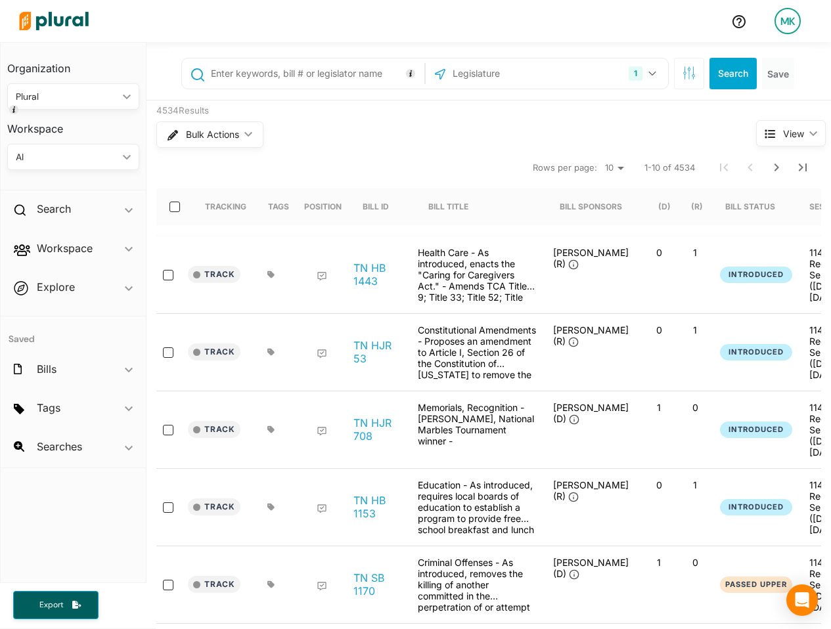
click at [796, 27] on div "MK" at bounding box center [787, 21] width 26 height 26
click at [722, 57] on link "Admin Dashboard" at bounding box center [752, 58] width 115 height 33
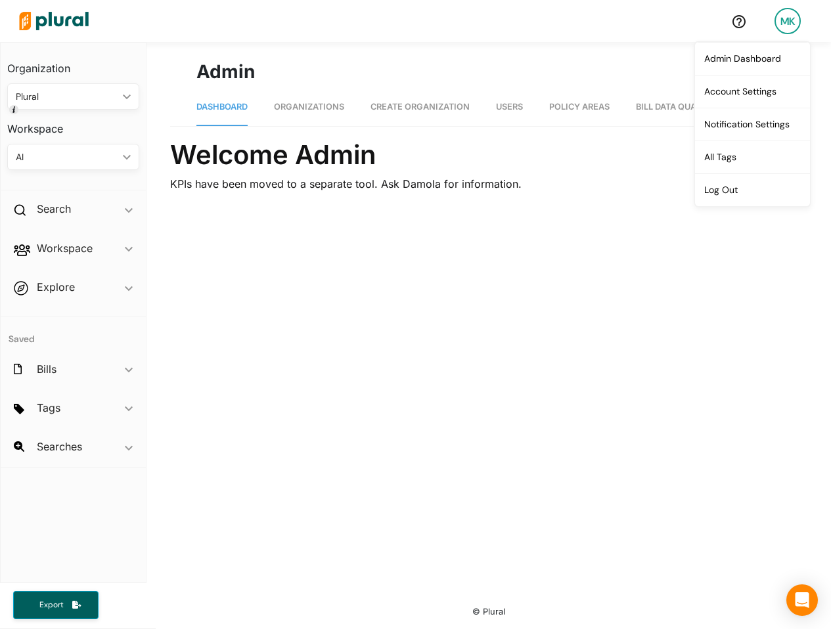
click at [298, 100] on link "Organizations" at bounding box center [309, 107] width 70 height 37
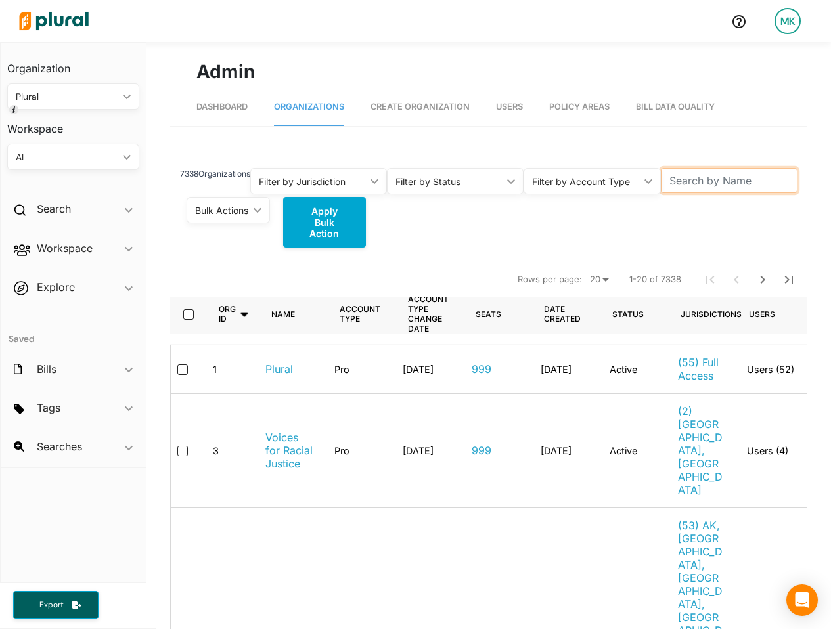
click at [699, 183] on input "text" at bounding box center [729, 180] width 137 height 25
type input "google"
